Goal: Information Seeking & Learning: Learn about a topic

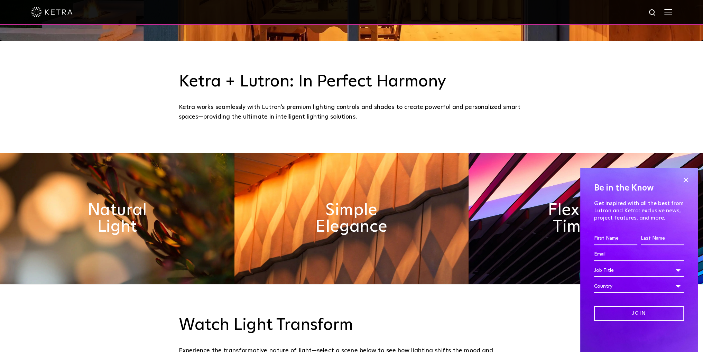
scroll to position [415, 0]
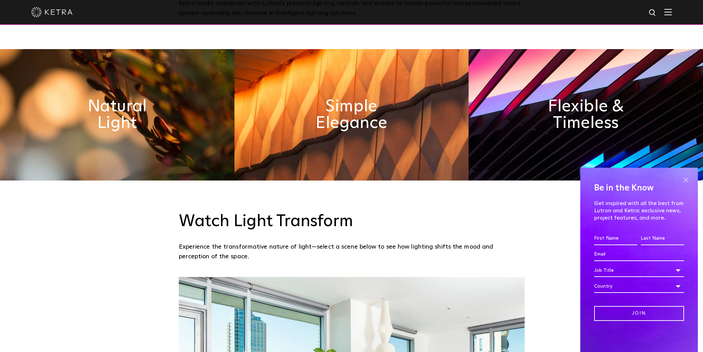
click at [687, 180] on span at bounding box center [686, 180] width 10 height 10
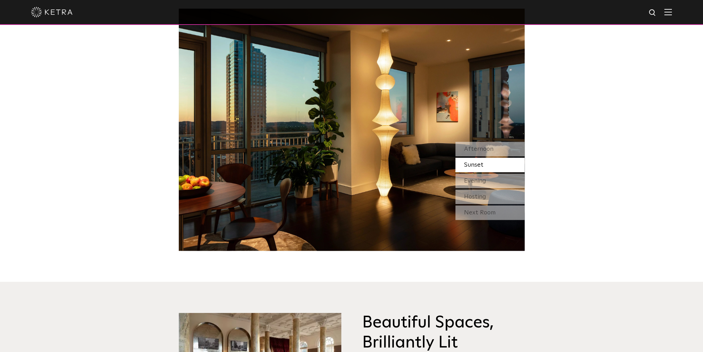
scroll to position [692, 0]
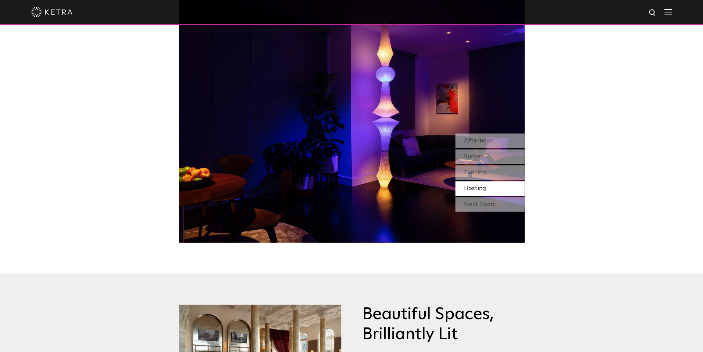
click at [500, 188] on div "Hosting" at bounding box center [489, 188] width 69 height 15
click at [490, 204] on div "Next Room" at bounding box center [489, 204] width 69 height 15
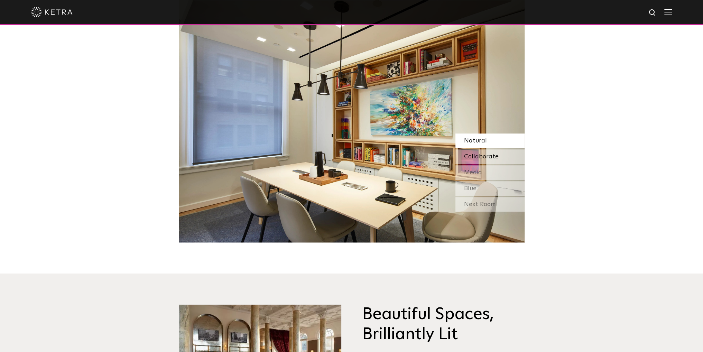
click at [484, 157] on span "Collaborate" at bounding box center [481, 157] width 35 height 6
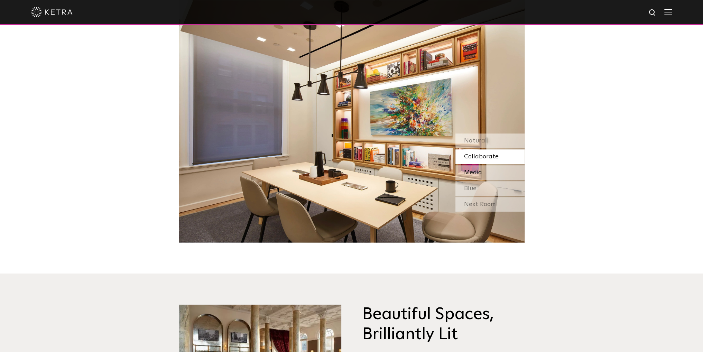
click at [487, 172] on div "Media" at bounding box center [489, 172] width 69 height 15
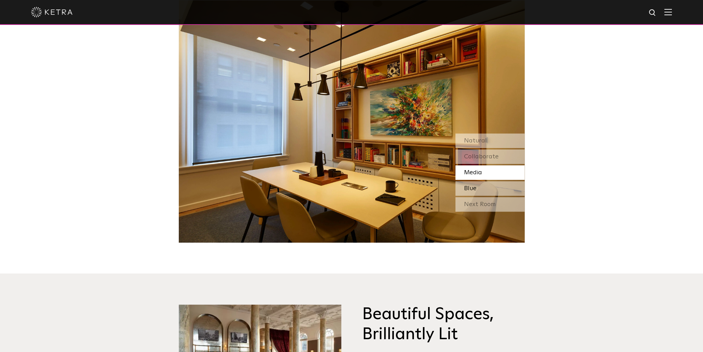
click at [490, 188] on div "Blue" at bounding box center [489, 188] width 69 height 15
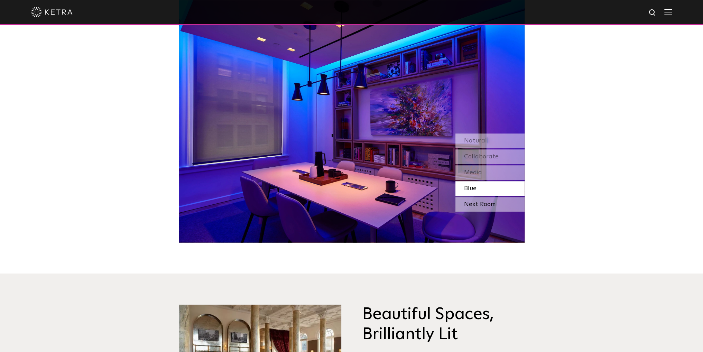
click at [488, 206] on div "Next Room" at bounding box center [489, 204] width 69 height 15
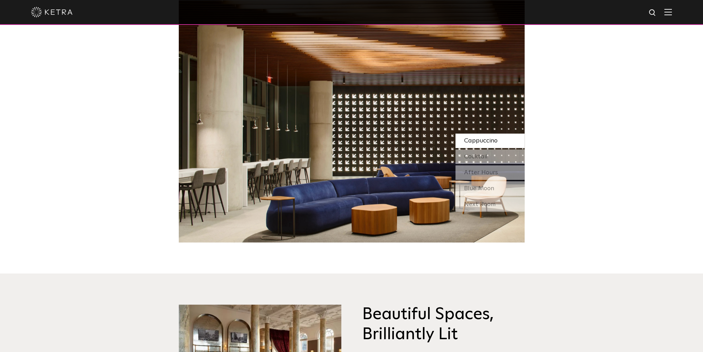
click at [484, 144] on span "Cappuccino" at bounding box center [481, 141] width 34 height 6
click at [484, 158] on span "Cocktail" at bounding box center [476, 157] width 24 height 6
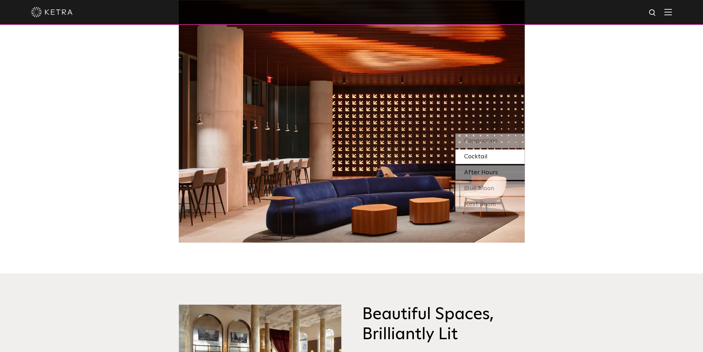
click at [484, 171] on span "After Hours" at bounding box center [481, 172] width 34 height 6
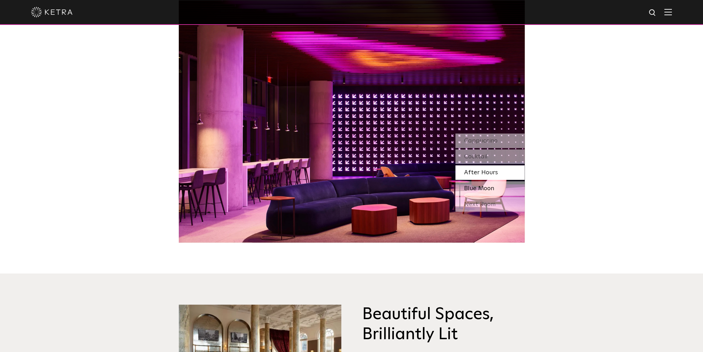
click at [485, 185] on span "Blue Moon" at bounding box center [479, 188] width 30 height 6
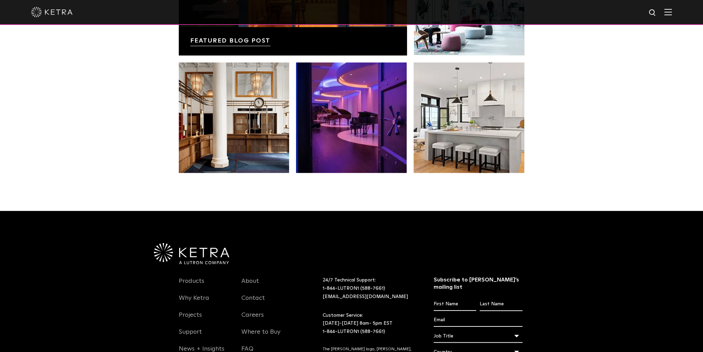
scroll to position [1383, 0]
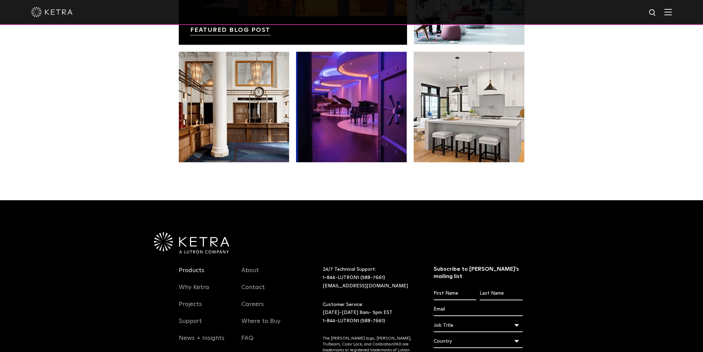
click at [195, 270] on link "Products" at bounding box center [192, 275] width 26 height 16
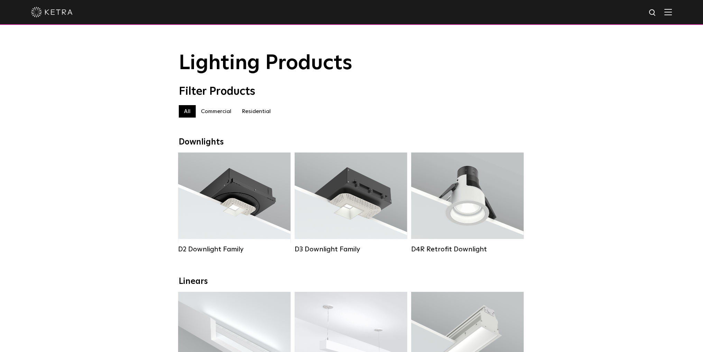
scroll to position [35, 0]
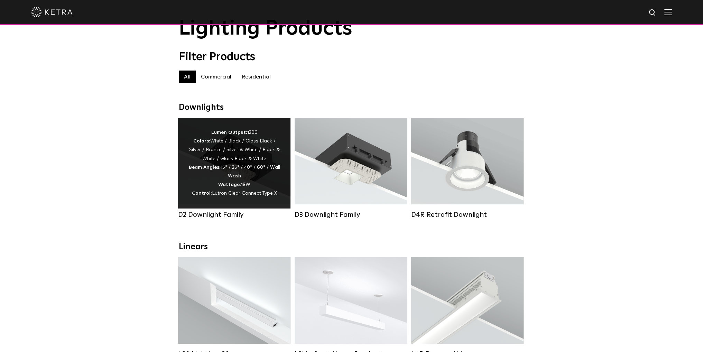
click at [238, 167] on div "Lumen Output: 1200 Colors: White / Black / Gloss Black / Silver / Bronze / Silv…" at bounding box center [234, 163] width 92 height 70
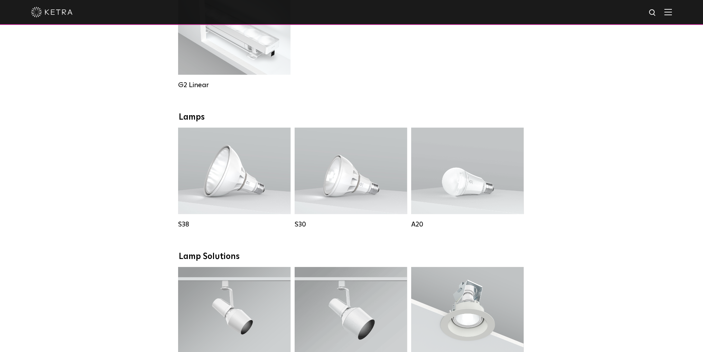
scroll to position [207, 0]
